Goal: Browse casually

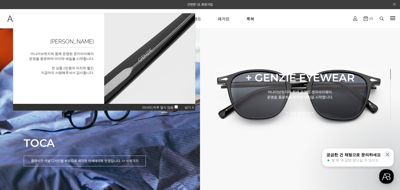
click at [188, 107] on span "닫기 X" at bounding box center [189, 108] width 9 height 4
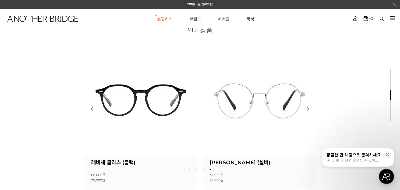
click at [132, 105] on img at bounding box center [141, 99] width 114 height 114
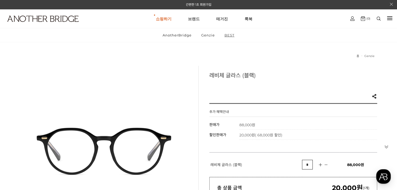
click at [228, 36] on link "BEST" at bounding box center [229, 35] width 19 height 14
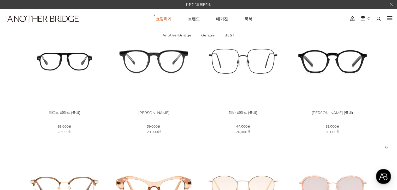
scroll to position [52, 0]
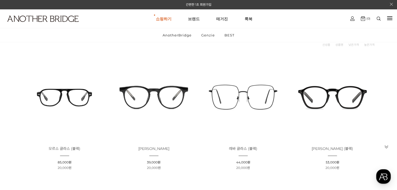
click at [141, 102] on img at bounding box center [154, 97] width 86 height 86
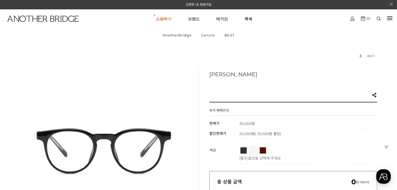
click at [242, 154] on link "블랙" at bounding box center [243, 151] width 6 height 6
click at [252, 153] on link "투명" at bounding box center [253, 151] width 6 height 6
click at [267, 154] on ul "블랙 투명 브라운" at bounding box center [306, 151] width 135 height 9
click at [262, 153] on link "브라운" at bounding box center [262, 151] width 6 height 6
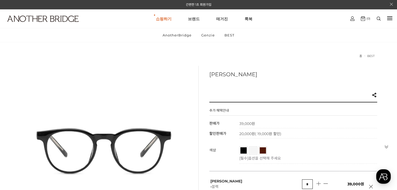
click at [253, 154] on link "투명" at bounding box center [253, 151] width 6 height 6
click at [167, 51] on link "All" at bounding box center [188, 50] width 44 height 7
